Goal: Task Accomplishment & Management: Manage account settings

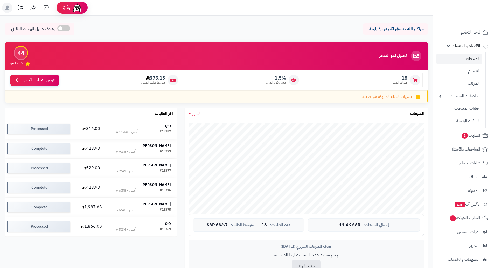
click at [94, 128] on td "816.00" at bounding box center [90, 128] width 37 height 19
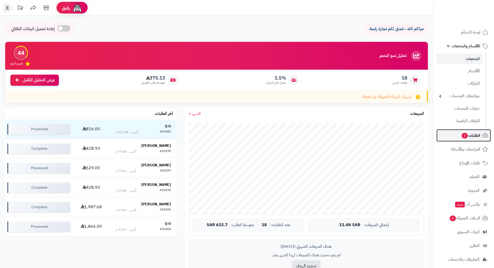
click at [472, 137] on span "الطلبات 1" at bounding box center [470, 135] width 19 height 7
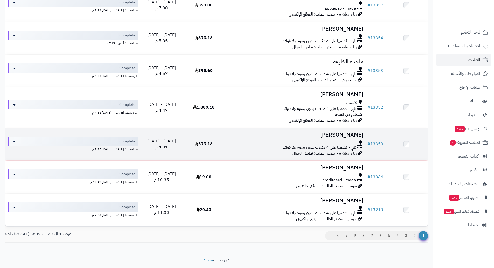
scroll to position [562, 0]
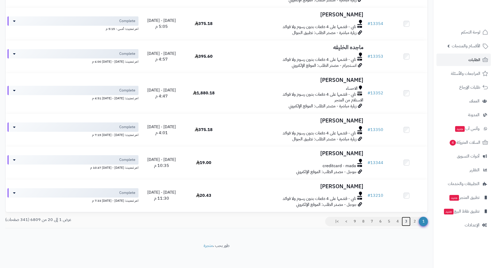
click at [406, 221] on link "3" at bounding box center [406, 220] width 9 height 9
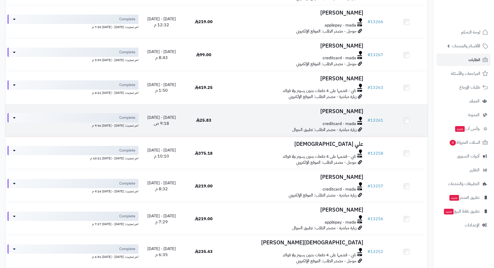
scroll to position [524, 0]
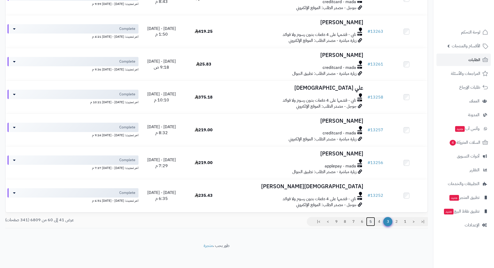
click at [369, 218] on link "5" at bounding box center [370, 221] width 9 height 9
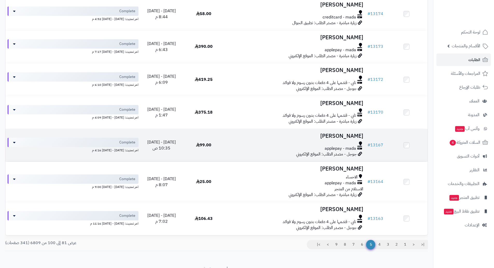
scroll to position [547, 0]
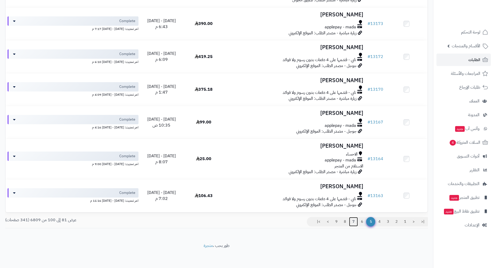
click at [353, 220] on link "7" at bounding box center [353, 221] width 9 height 9
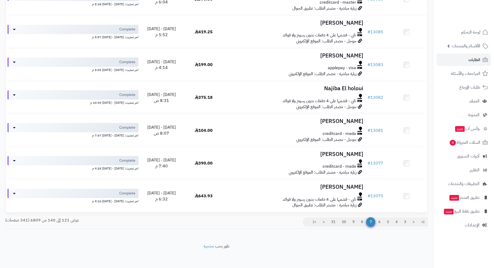
scroll to position [555, 0]
click at [344, 222] on link "10" at bounding box center [344, 220] width 11 height 9
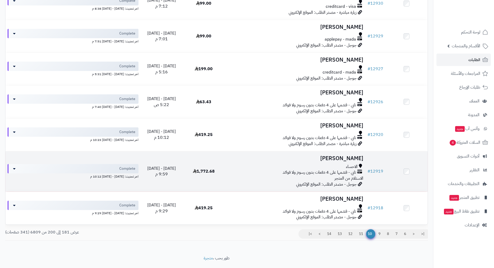
scroll to position [531, 0]
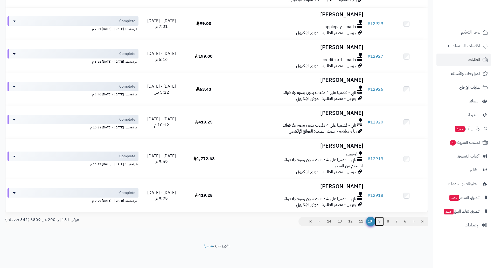
click at [381, 221] on link "9" at bounding box center [379, 220] width 9 height 9
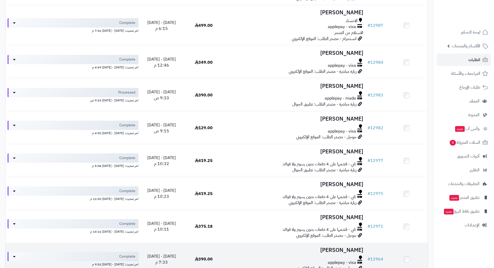
scroll to position [410, 0]
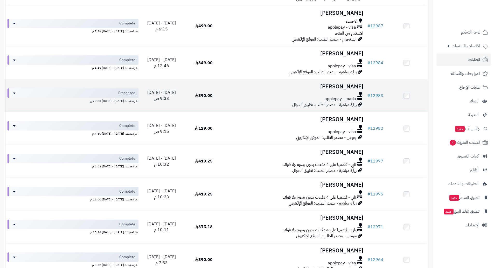
click at [337, 85] on h3 "محمد اشرف حماد" at bounding box center [295, 87] width 137 height 6
